Goal: Information Seeking & Learning: Compare options

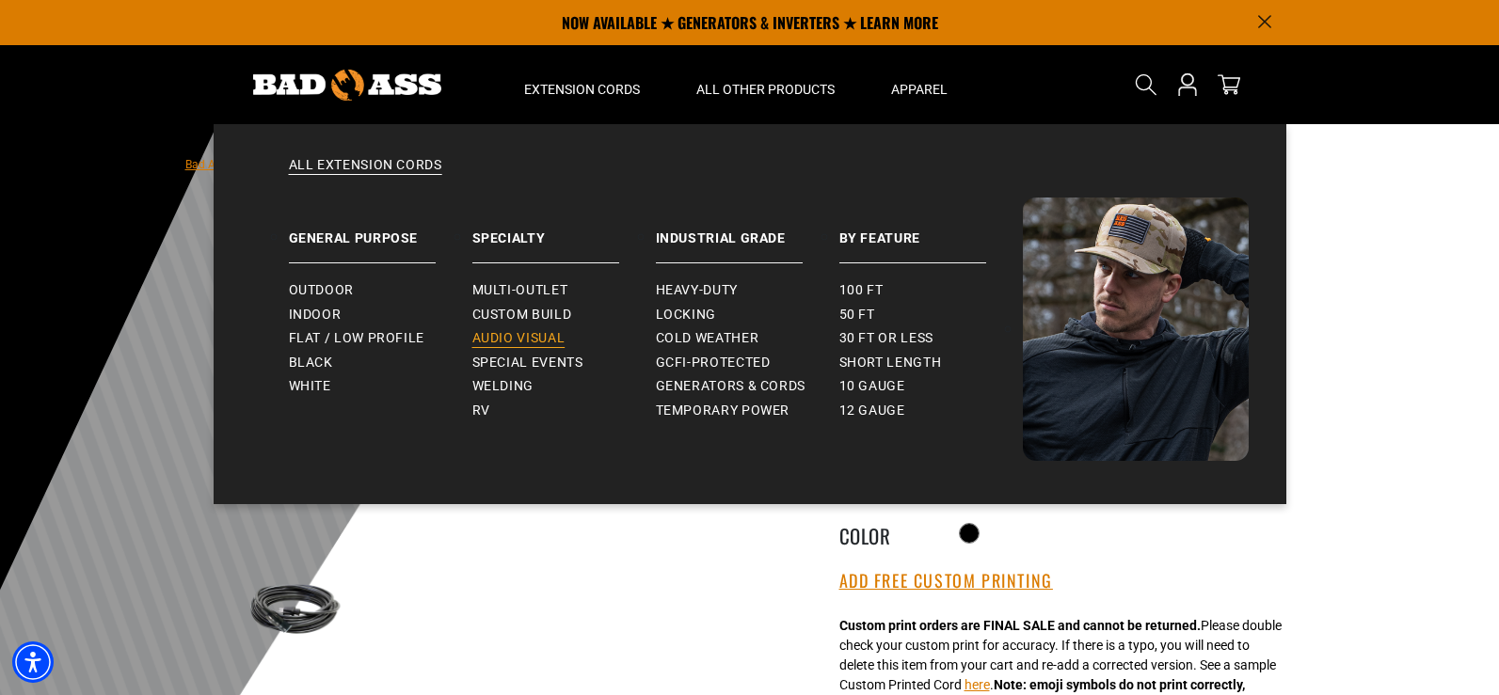
click at [553, 341] on span "Audio Visual" at bounding box center [518, 338] width 93 height 17
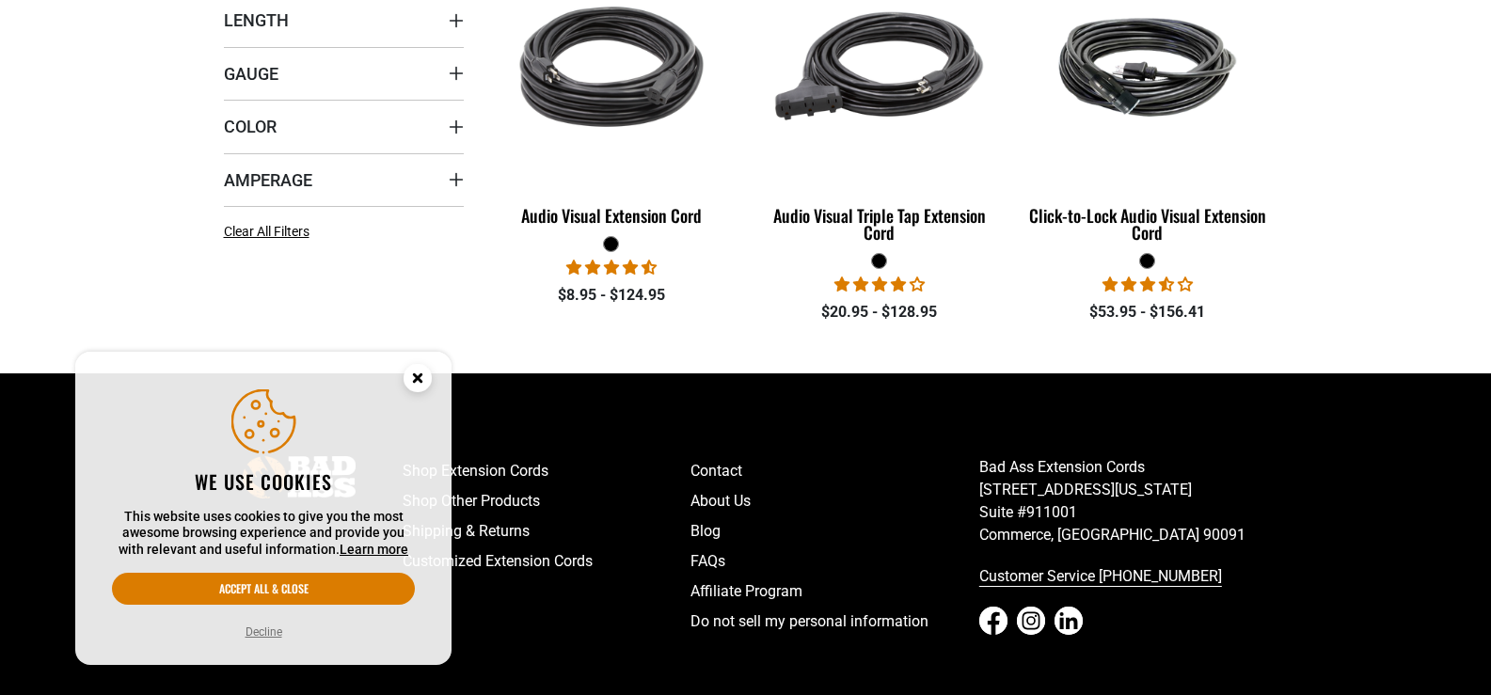
scroll to position [595, 0]
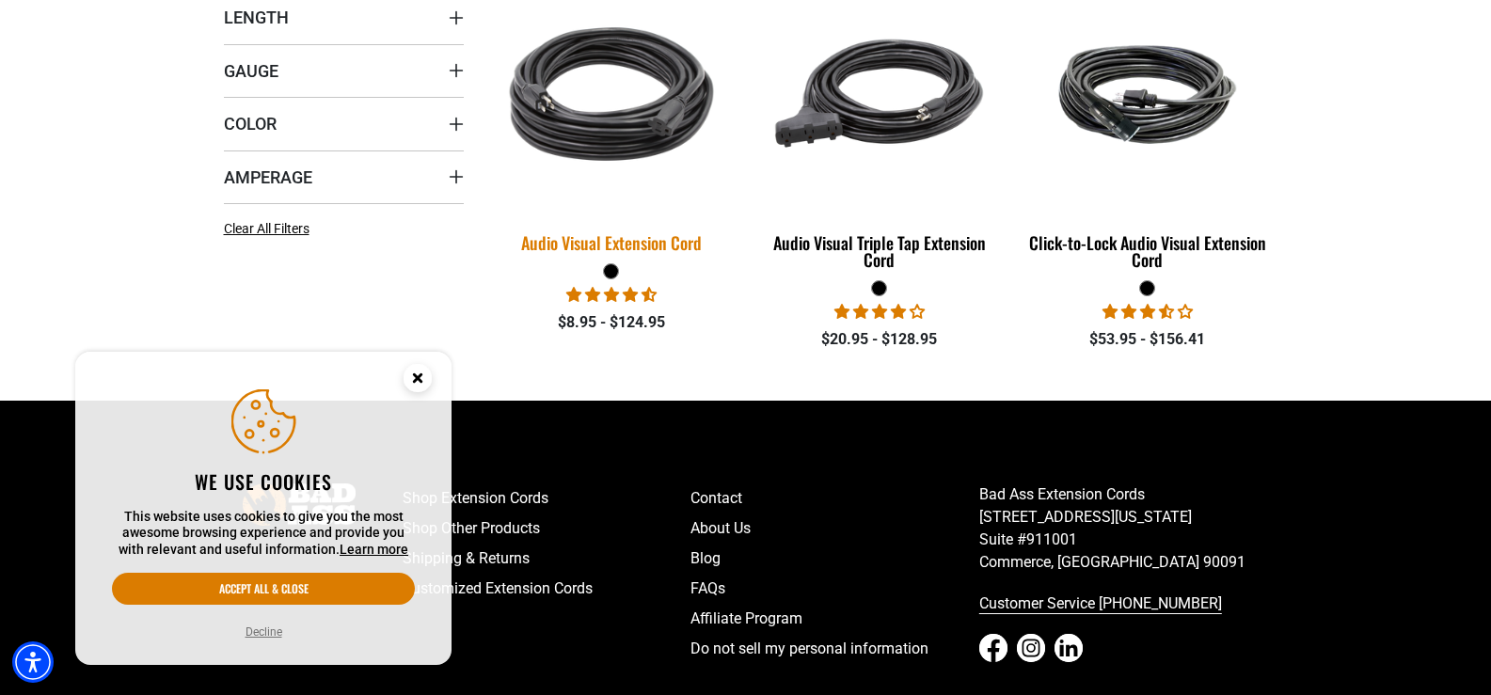
click at [619, 102] on img at bounding box center [611, 94] width 263 height 241
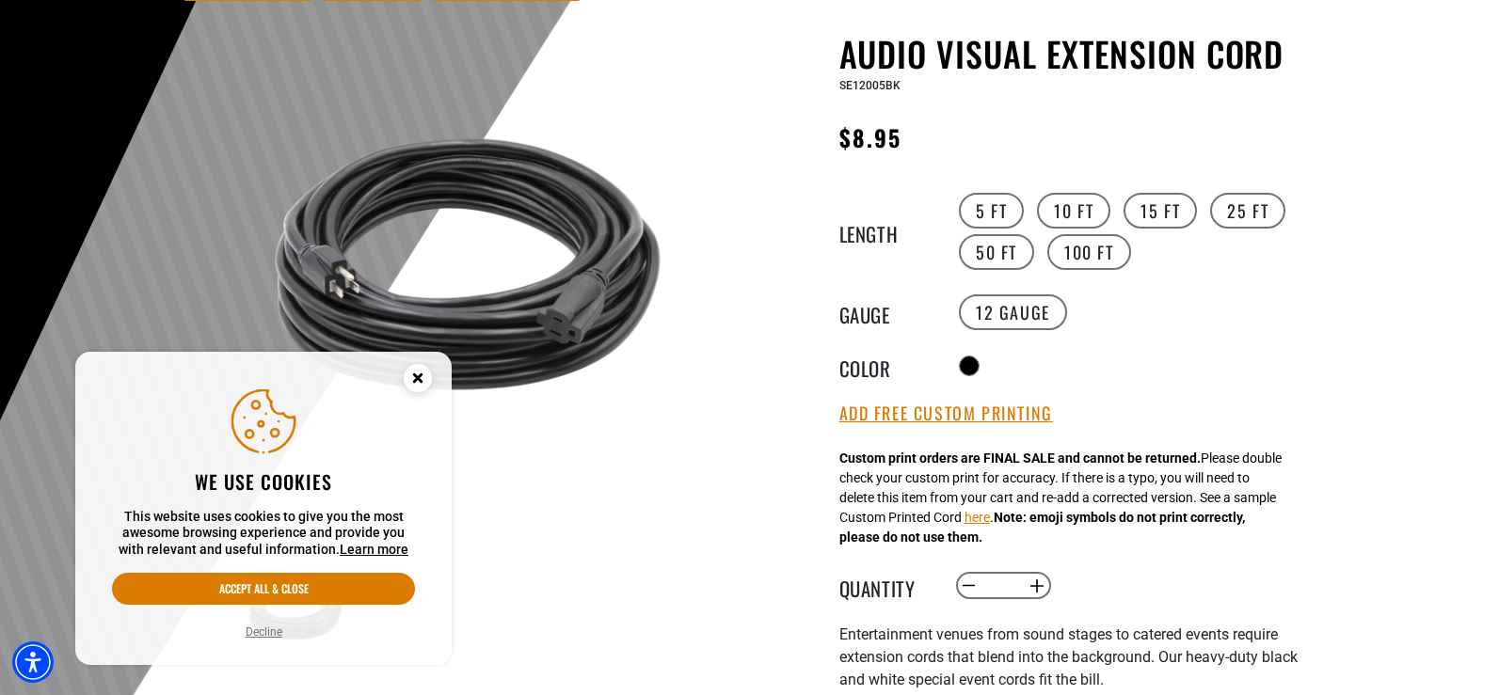
drag, startPoint x: 1143, startPoint y: 376, endPoint x: 1302, endPoint y: 275, distance: 188.7
click at [1302, 275] on div "Audio Visual Extension Cord Audio Visual Extension Cord SE12005BK Regular price…" at bounding box center [1032, 637] width 564 height 1206
click at [1082, 213] on label "10 FT" at bounding box center [1073, 211] width 73 height 36
click at [1087, 245] on label "100 FT" at bounding box center [1089, 252] width 84 height 36
click at [1106, 305] on label "14 Gauge products.product.variant_sold_out_or_unavailable" at bounding box center [1134, 312] width 108 height 36
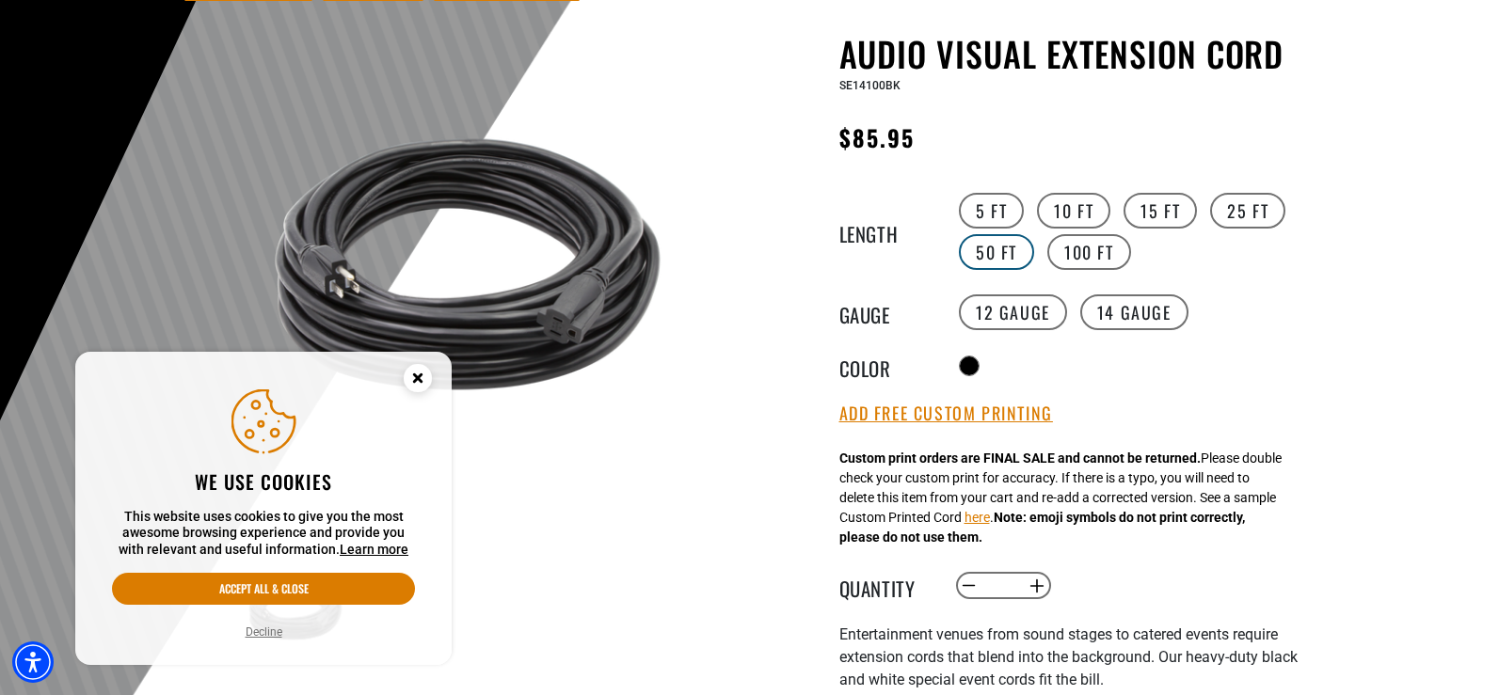
click at [1000, 253] on label "50 FT" at bounding box center [996, 252] width 75 height 36
click at [1245, 225] on label "25 FT" at bounding box center [1247, 211] width 75 height 36
click at [1162, 196] on label "15 FT" at bounding box center [1159, 211] width 73 height 36
click at [1081, 200] on label "10 FT" at bounding box center [1073, 211] width 73 height 36
click at [1181, 204] on label "15 FT" at bounding box center [1159, 211] width 73 height 36
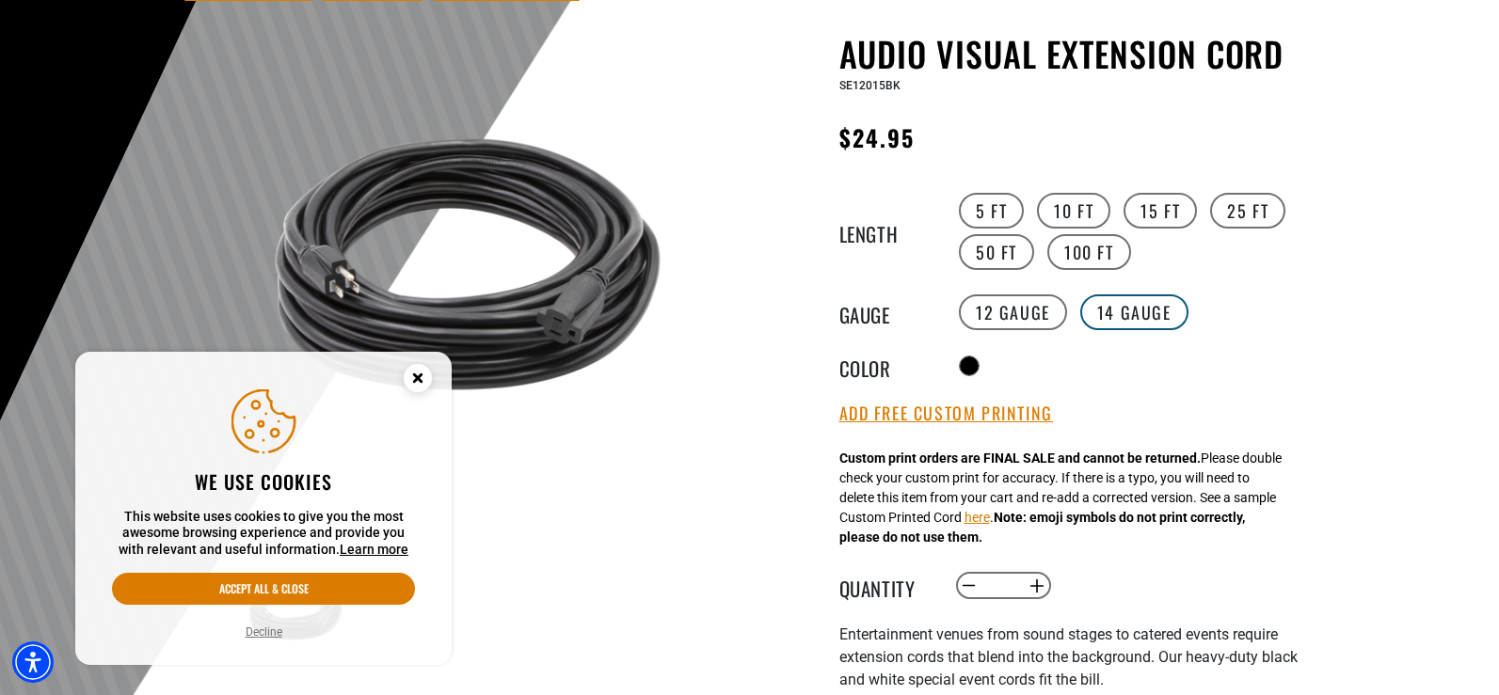
click at [1127, 319] on label "14 Gauge products.product.variant_sold_out_or_unavailable" at bounding box center [1134, 312] width 108 height 36
click at [1257, 199] on label "25 FT" at bounding box center [1247, 211] width 75 height 36
click at [1013, 261] on label "50 FT" at bounding box center [996, 252] width 75 height 36
click at [1064, 255] on label "100 FT" at bounding box center [1089, 252] width 84 height 36
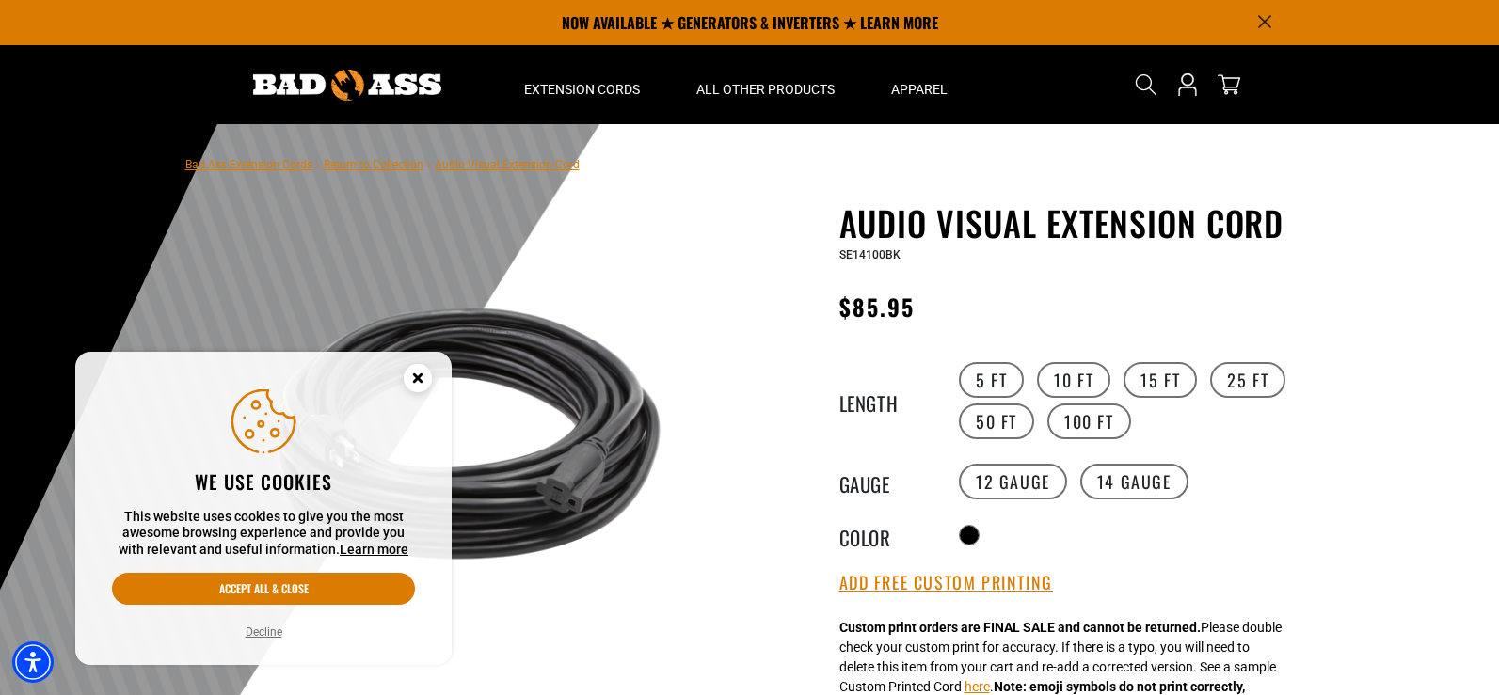
click at [144, 172] on div at bounding box center [749, 585] width 1499 height 922
